Goal: Navigation & Orientation: Find specific page/section

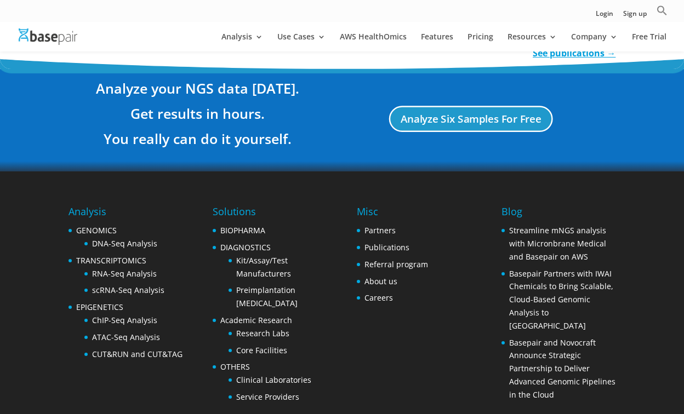
scroll to position [2193, 0]
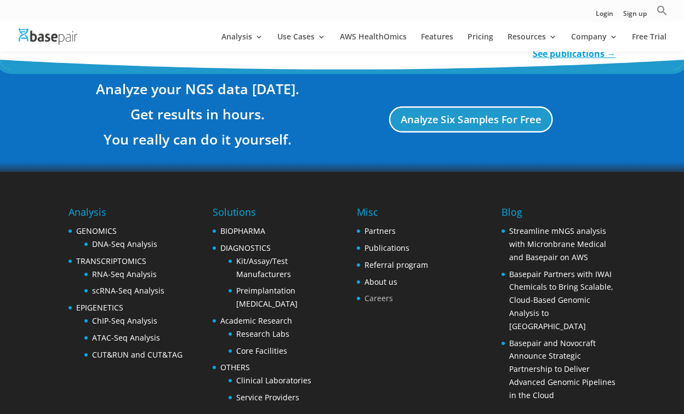
click at [375, 293] on link "Careers" at bounding box center [378, 298] width 29 height 10
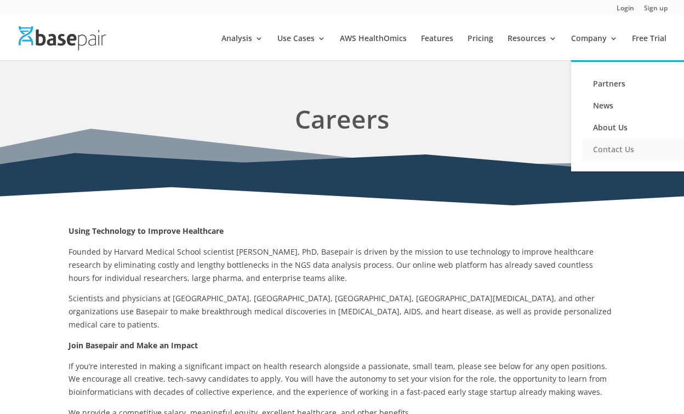
click at [615, 151] on link "Contact Us" at bounding box center [637, 150] width 110 height 22
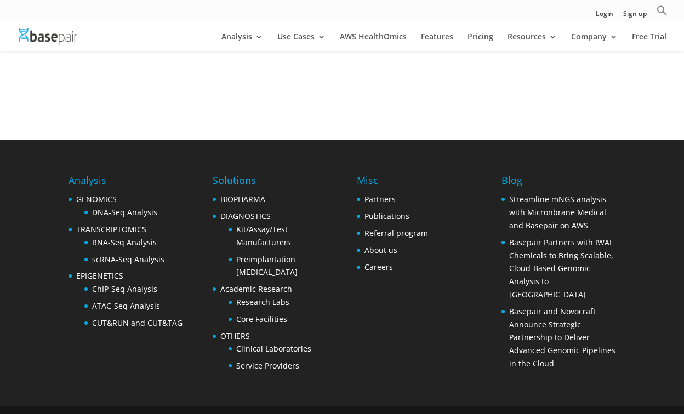
scroll to position [467, 0]
